Goal: Find specific page/section: Find specific page/section

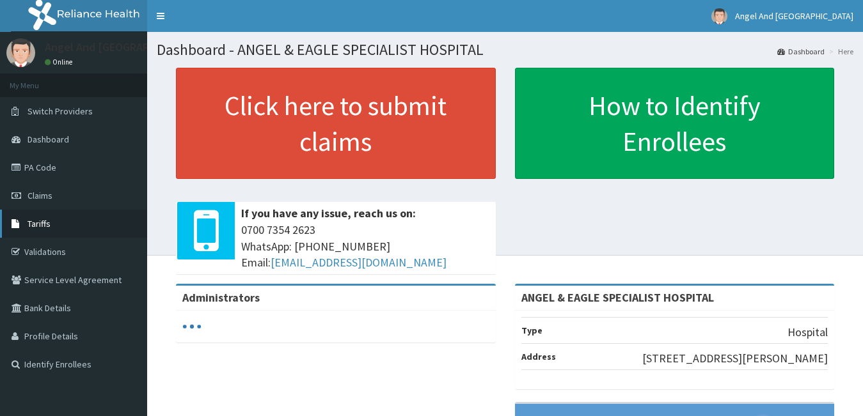
click at [31, 228] on span "Tariffs" at bounding box center [39, 224] width 23 height 12
click at [35, 221] on span "Tariffs" at bounding box center [39, 224] width 23 height 12
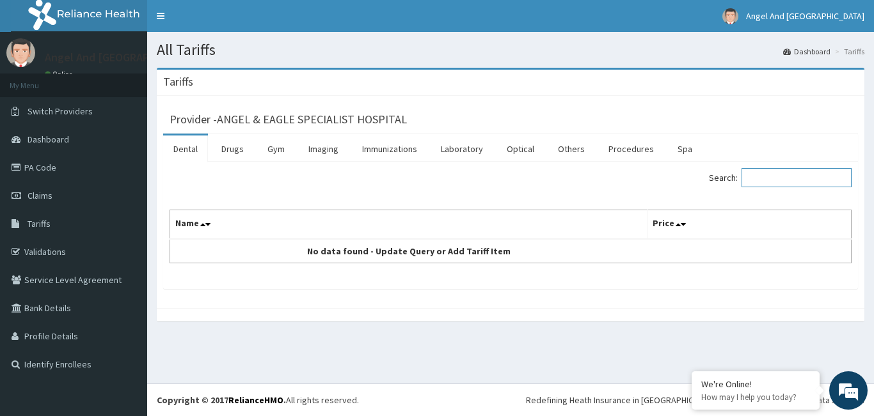
click at [771, 177] on input "Search:" at bounding box center [796, 177] width 110 height 19
type input "a"
type input "scan"
click at [617, 148] on link "Procedures" at bounding box center [631, 149] width 66 height 27
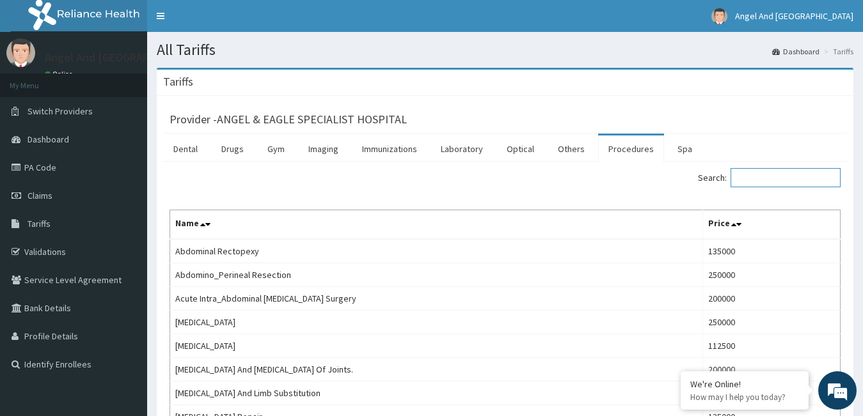
click at [773, 183] on input "Search:" at bounding box center [786, 177] width 110 height 19
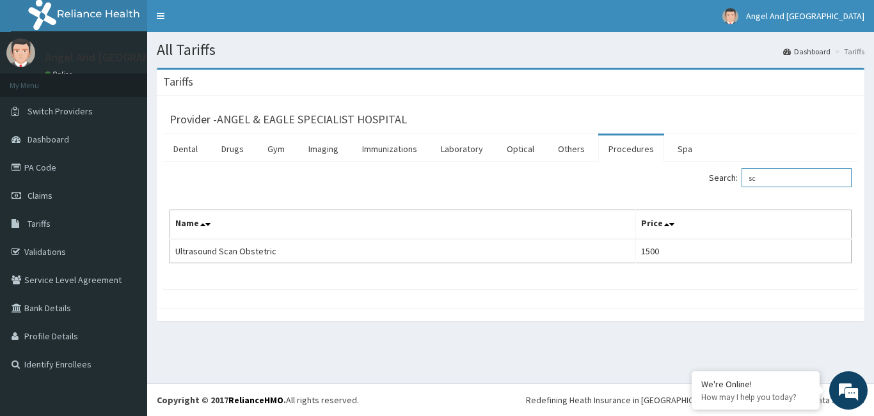
type input "s"
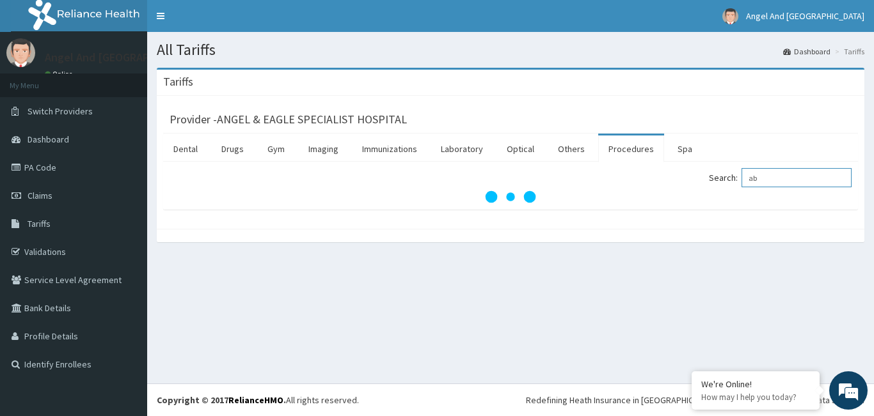
type input "a"
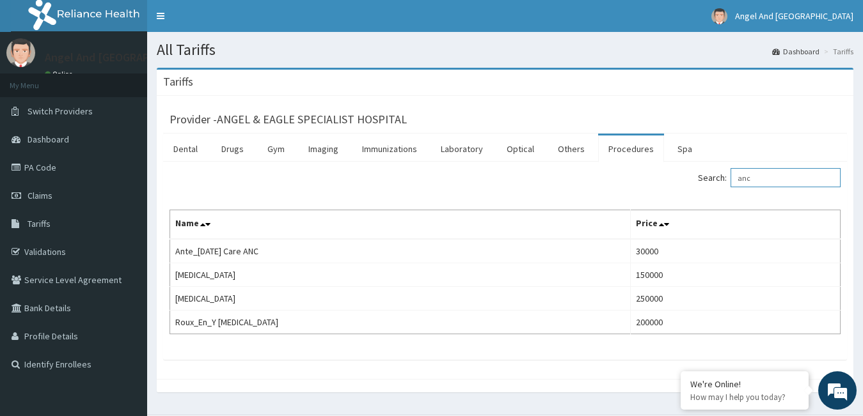
click at [770, 175] on input "anc" at bounding box center [786, 177] width 110 height 19
type input "a"
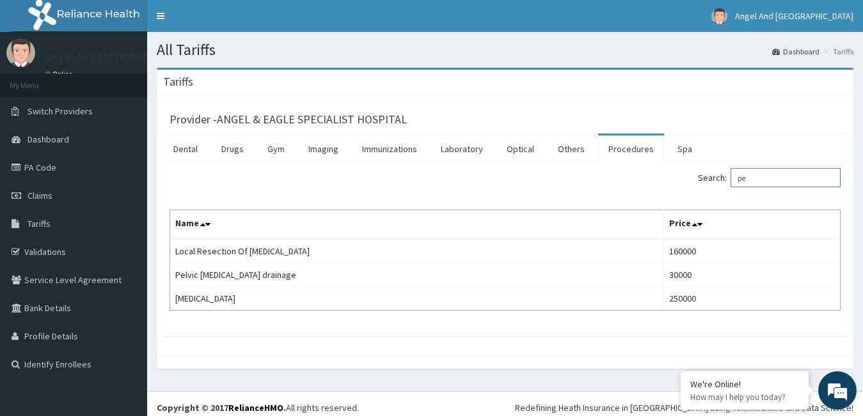
type input "p"
